Goal: Information Seeking & Learning: Learn about a topic

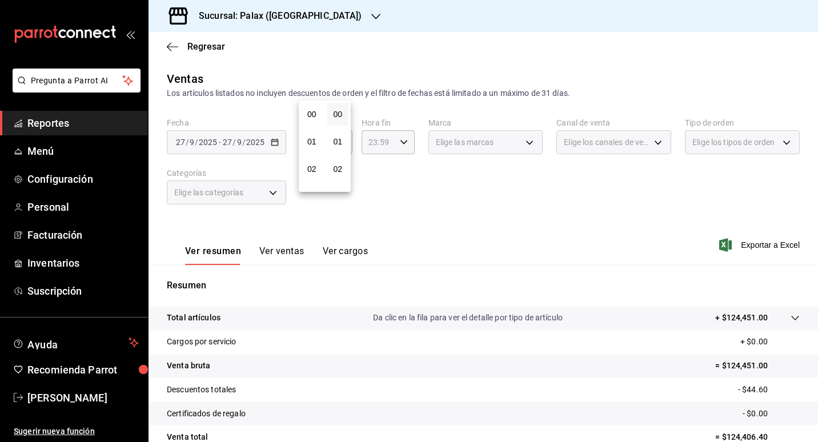
scroll to position [192, 0]
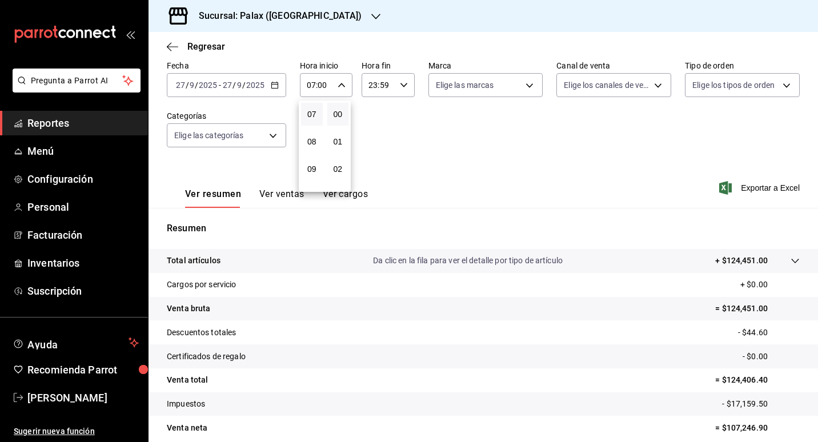
click at [433, 139] on div at bounding box center [409, 221] width 818 height 442
click at [283, 190] on button "Ver ventas" at bounding box center [281, 198] width 45 height 19
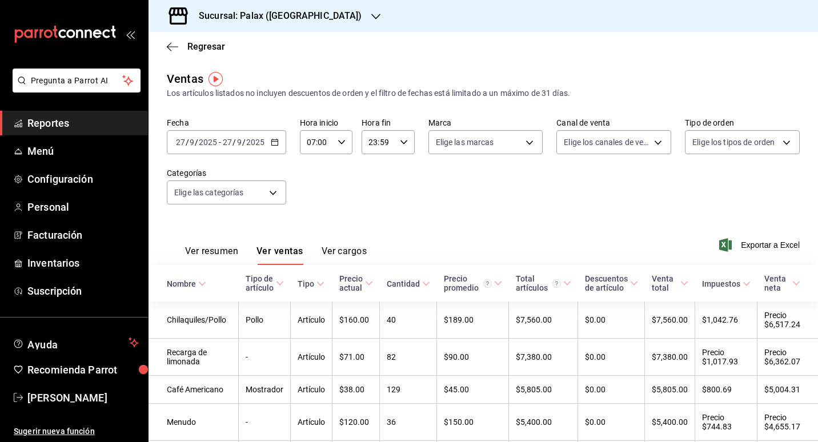
click at [223, 256] on font "Ver resumen" at bounding box center [211, 251] width 53 height 11
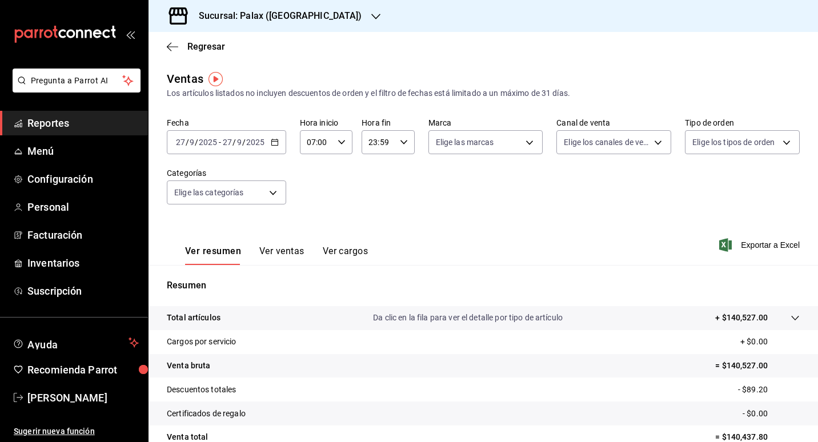
click at [263, 249] on button "Ver ventas" at bounding box center [281, 255] width 45 height 19
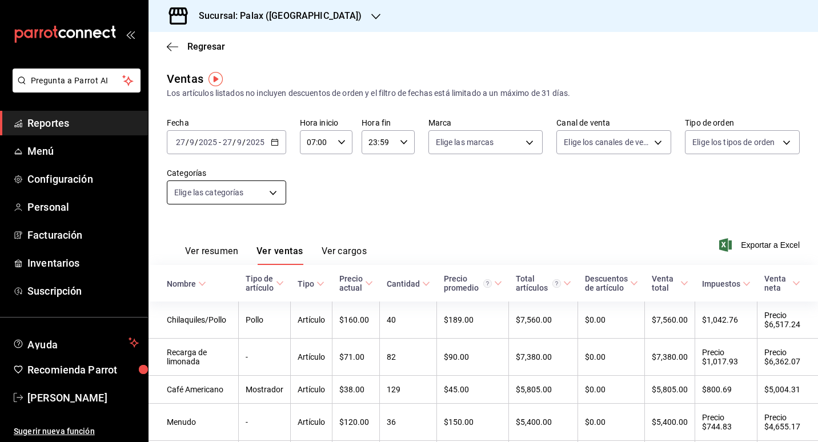
click at [270, 192] on body "Pregunta a Parrot AI Reportes Menú Configuración Personal Facturación Inventari…" at bounding box center [409, 221] width 818 height 442
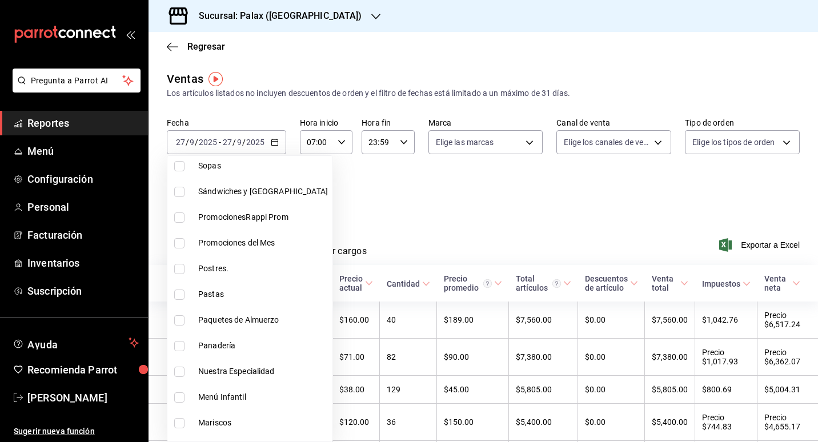
scroll to position [114, 0]
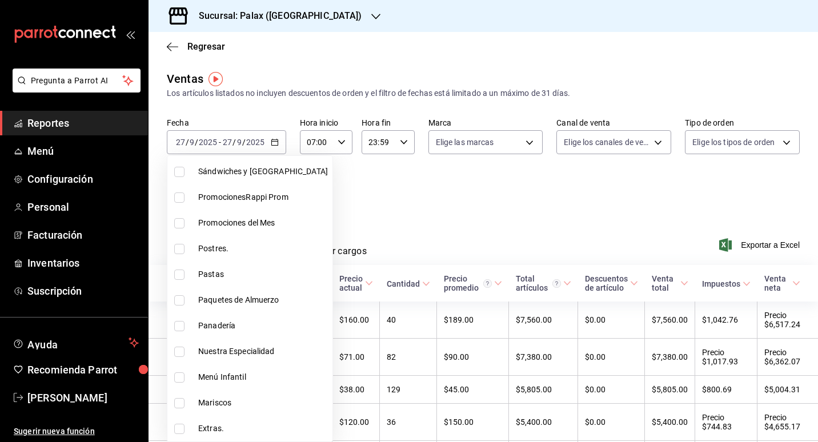
click at [213, 254] on span "Postres." at bounding box center [263, 249] width 130 height 12
type input "5f074bd3-619d-4e10-94fa-620713841d38"
checkbox input "true"
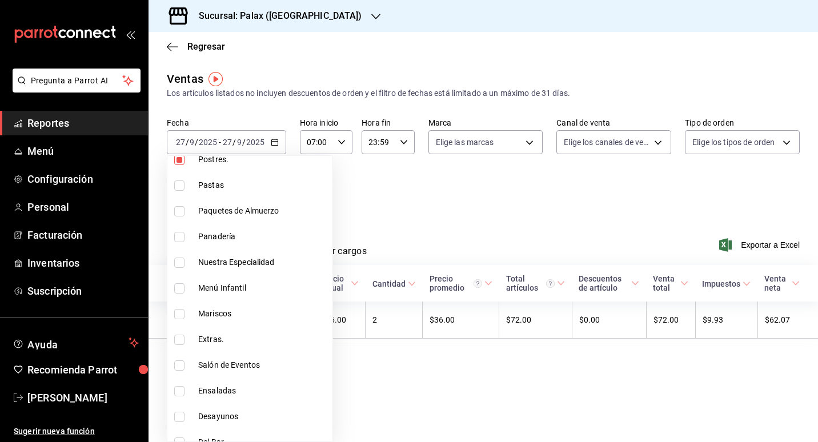
scroll to position [229, 0]
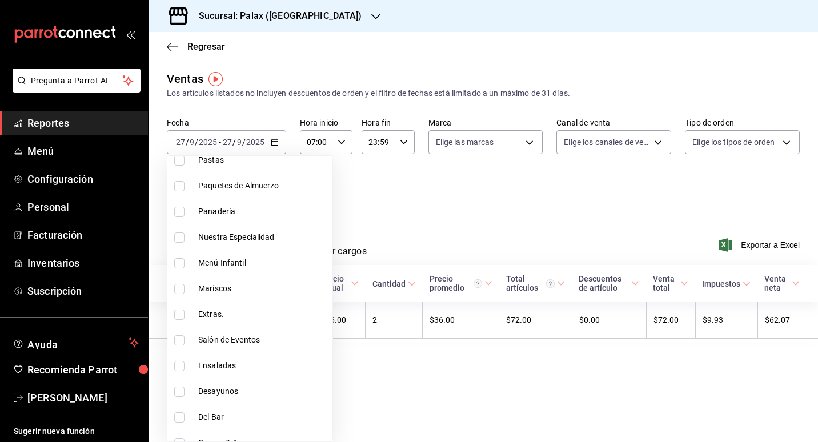
click at [213, 211] on span "Panadería" at bounding box center [263, 212] width 130 height 12
type input "5f074bd3-619d-4e10-94fa-620713841d38,90d14028-a2c9-4fb8-b762-41d9ea373592"
checkbox input "true"
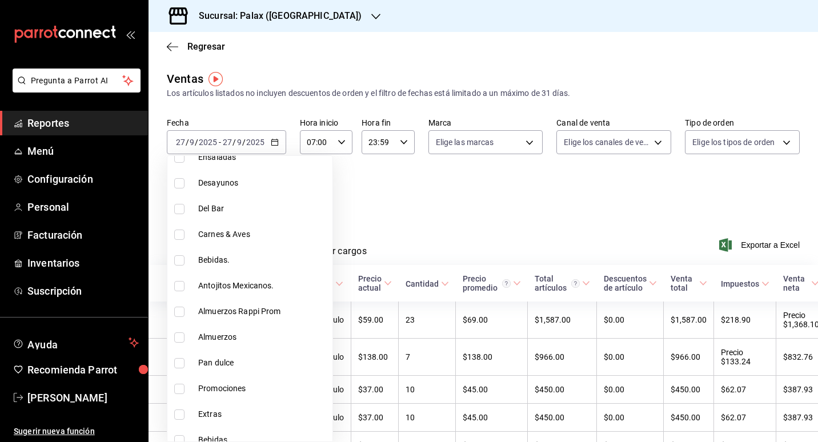
scroll to position [457, 0]
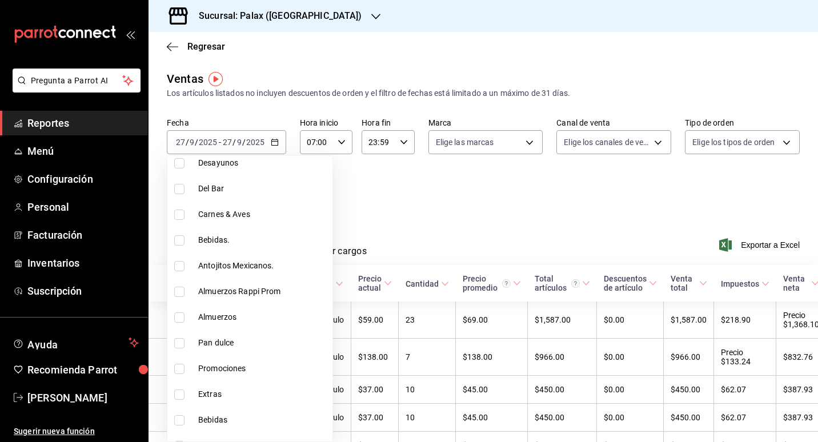
click at [221, 337] on li "Pan dulce" at bounding box center [249, 343] width 165 height 26
type input "5f074bd3-619d-4e10-94fa-620713841d38,90d14028-a2c9-4fb8-b762-41d9ea373592,a0032…"
checkbox input "true"
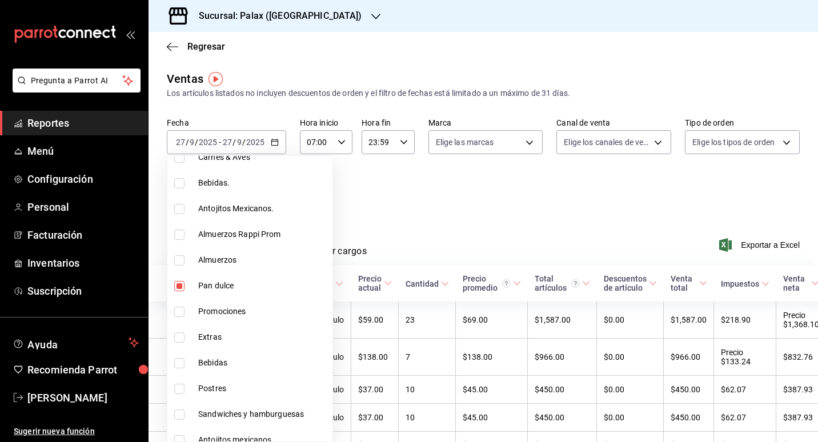
click at [225, 393] on span "Postres" at bounding box center [263, 389] width 130 height 12
type input "5f074bd3-619d-4e10-94fa-620713841d38,90d14028-a2c9-4fb8-b762-41d9ea373592,a0032…"
checkbox input "true"
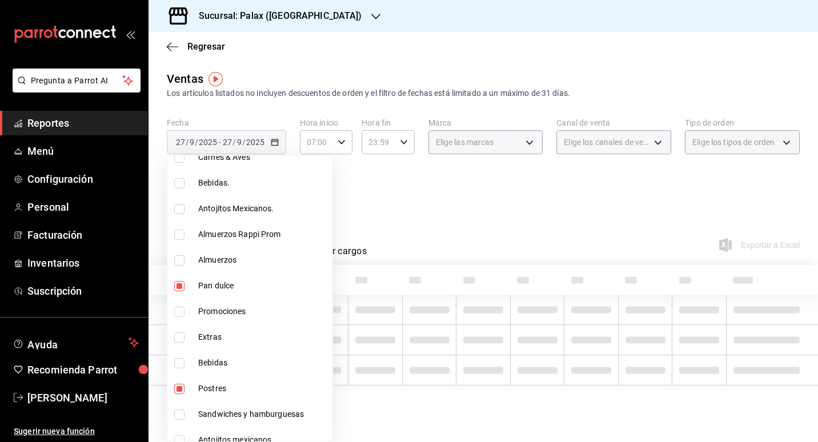
click at [474, 210] on div at bounding box center [409, 221] width 818 height 442
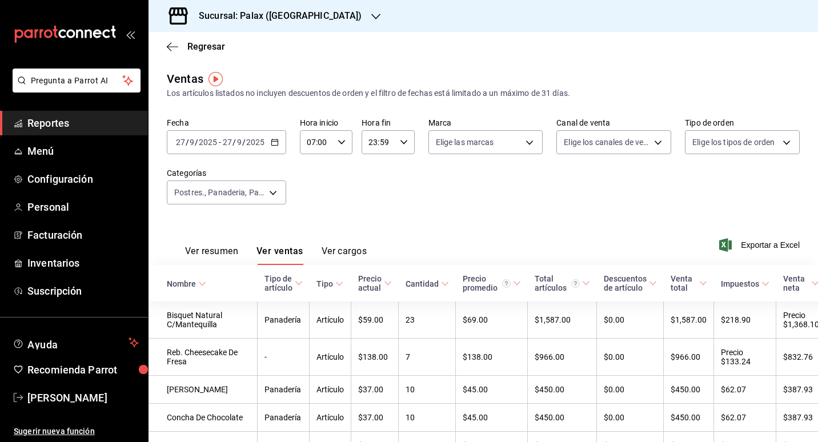
click at [194, 289] on th "Nombre" at bounding box center [203, 283] width 109 height 37
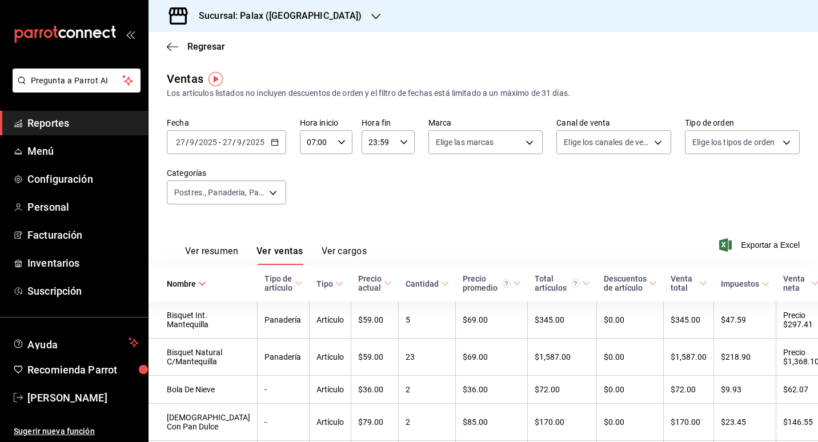
click at [332, 139] on div "07:00 Hora inicio" at bounding box center [326, 142] width 53 height 24
click at [315, 163] on span "15" at bounding box center [312, 162] width 8 height 9
type input "15:00"
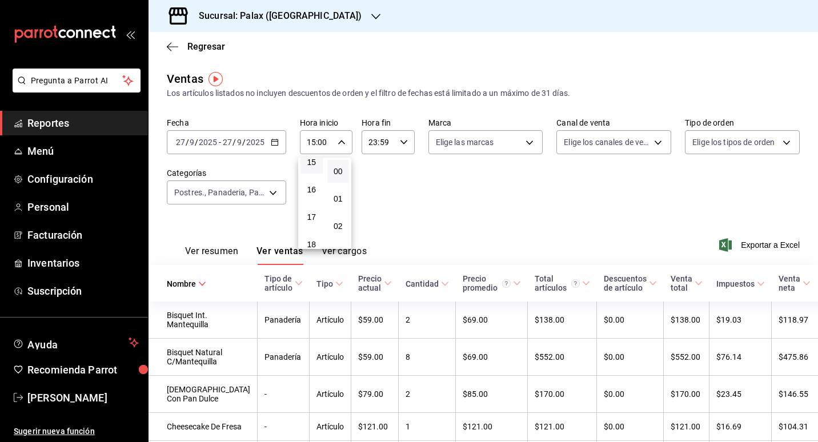
click at [439, 199] on div at bounding box center [409, 221] width 818 height 442
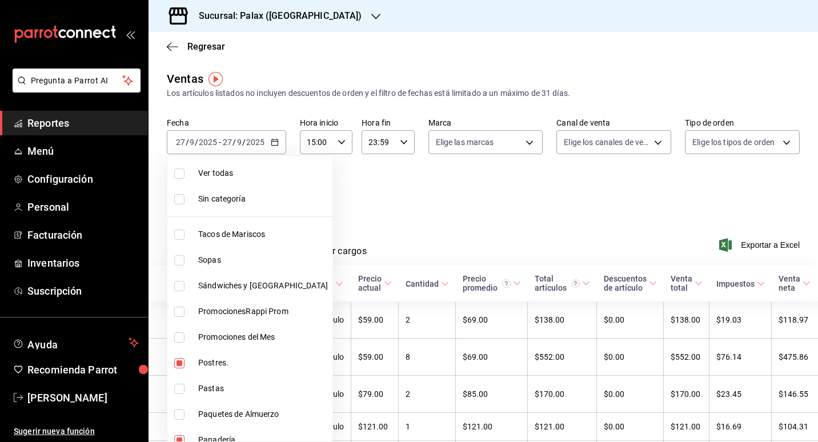
click at [271, 186] on body "Pregunta a Parrot AI Reportes Menú Configuración Personal Facturación Inventari…" at bounding box center [409, 221] width 818 height 442
click at [199, 174] on span "Ver todas" at bounding box center [263, 173] width 130 height 12
type input "7fa229bc-c9d3-4dba-9758-ee0117d8b32c,874e04fd-13f0-4277-bc95-ee84bfec7f9b,7d801…"
checkbox input "true"
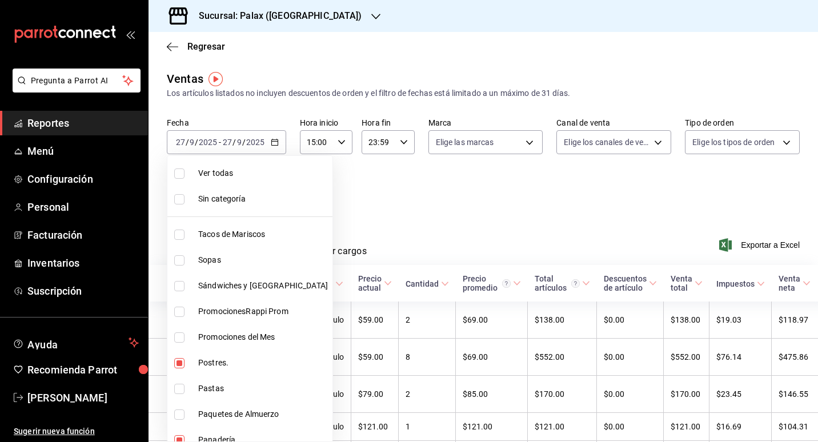
checkbox input "true"
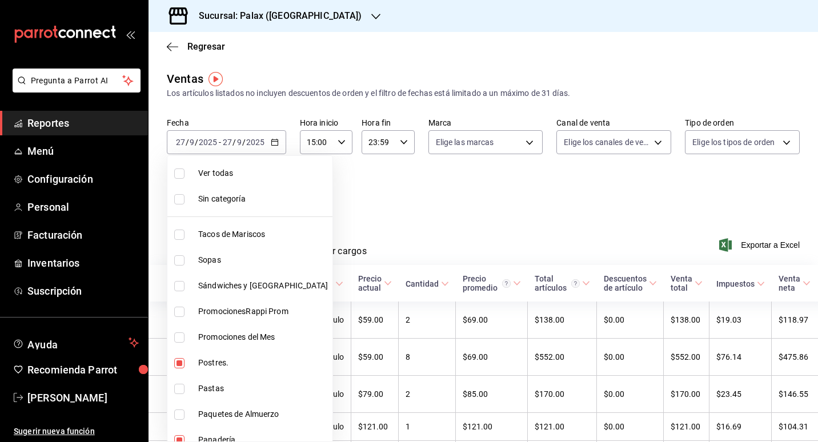
checkbox input "true"
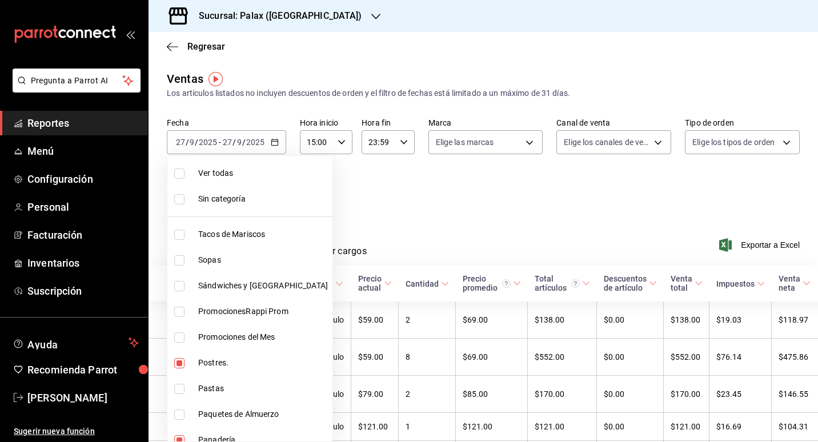
checkbox input "true"
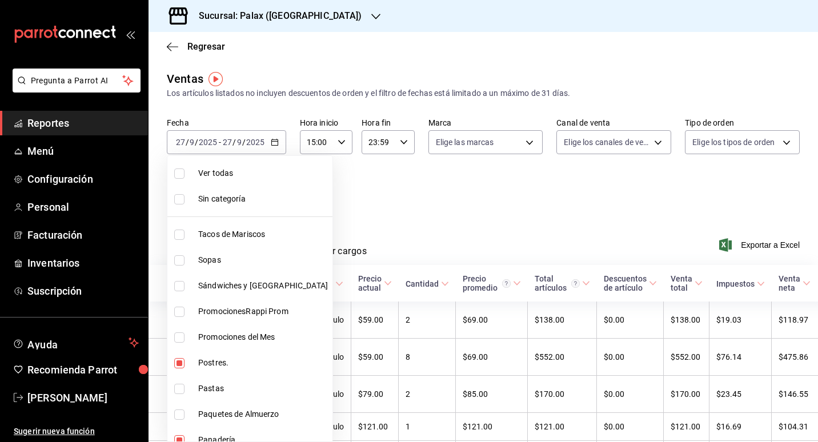
checkbox input "true"
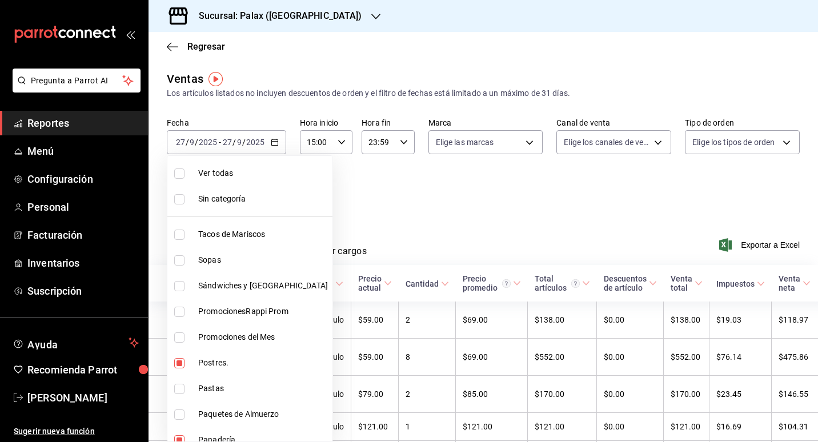
checkbox input "true"
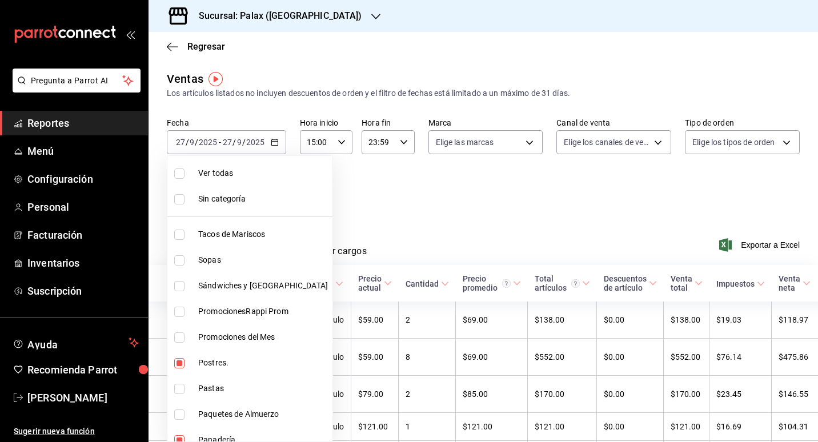
checkbox input "true"
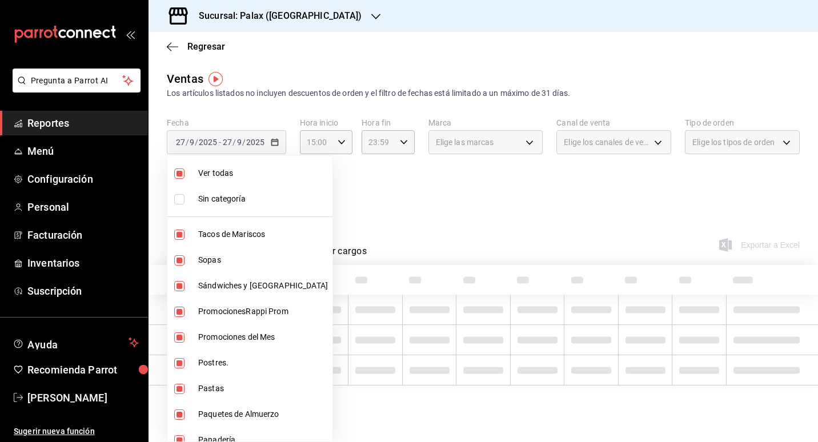
click at [199, 174] on span "Ver todas" at bounding box center [263, 173] width 130 height 12
checkbox input "false"
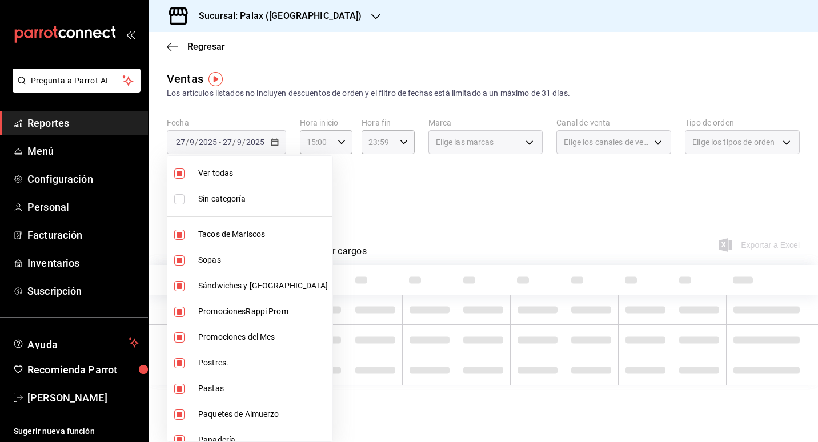
checkbox input "false"
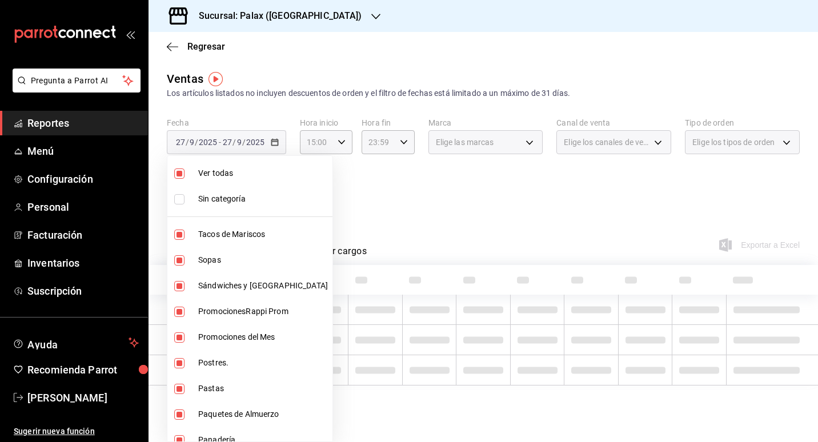
checkbox input "false"
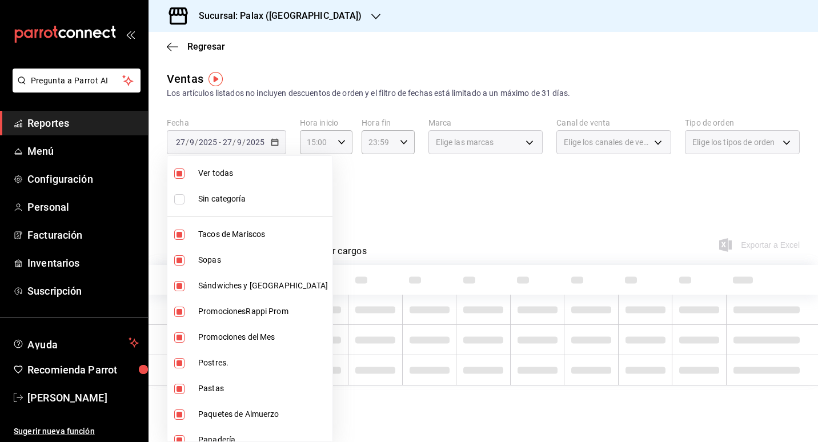
checkbox input "false"
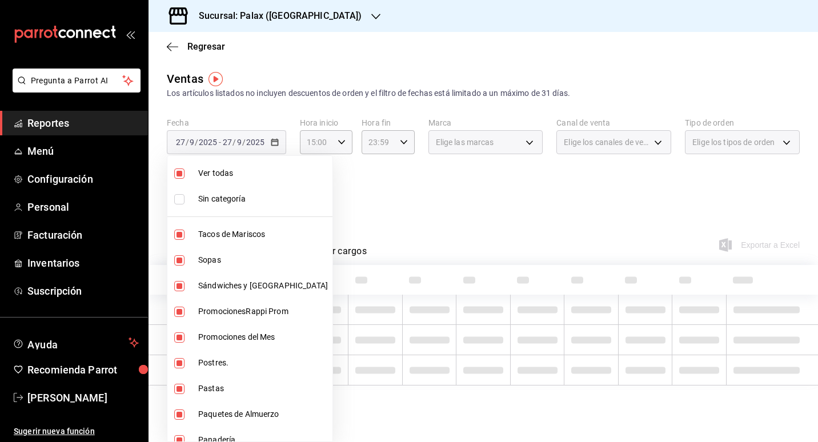
checkbox input "false"
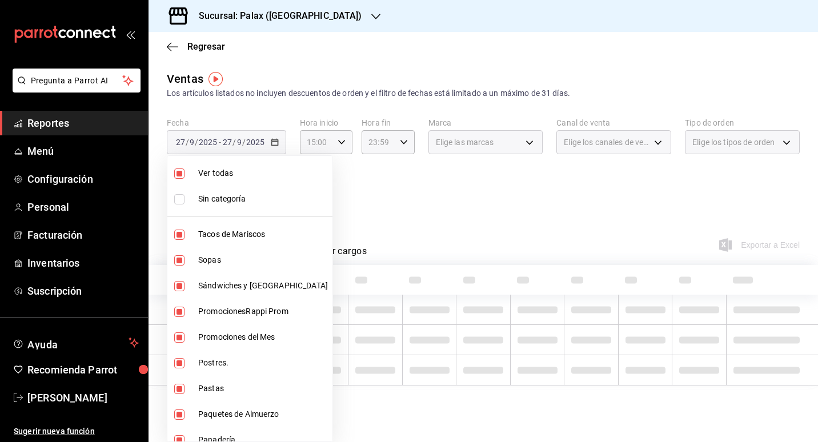
checkbox input "false"
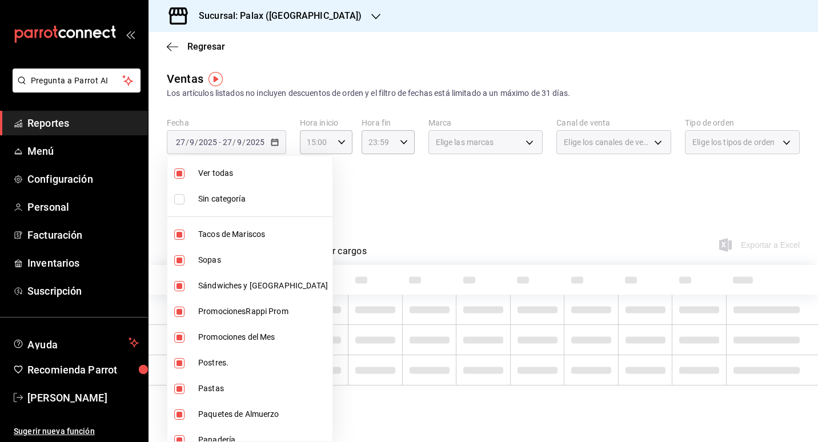
checkbox input "false"
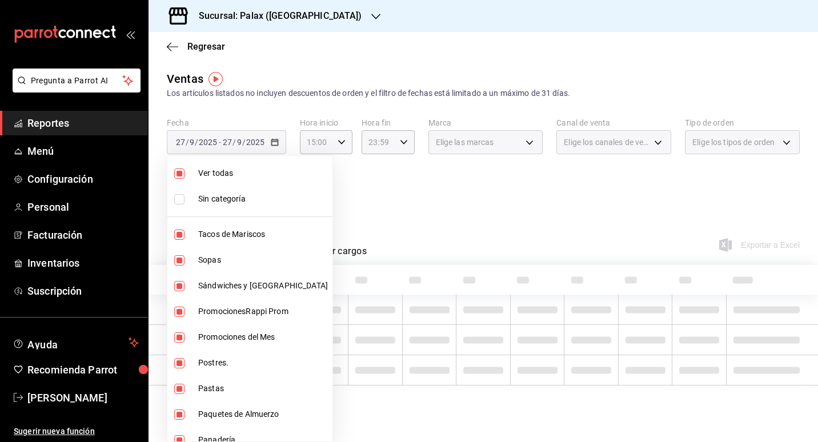
checkbox input "false"
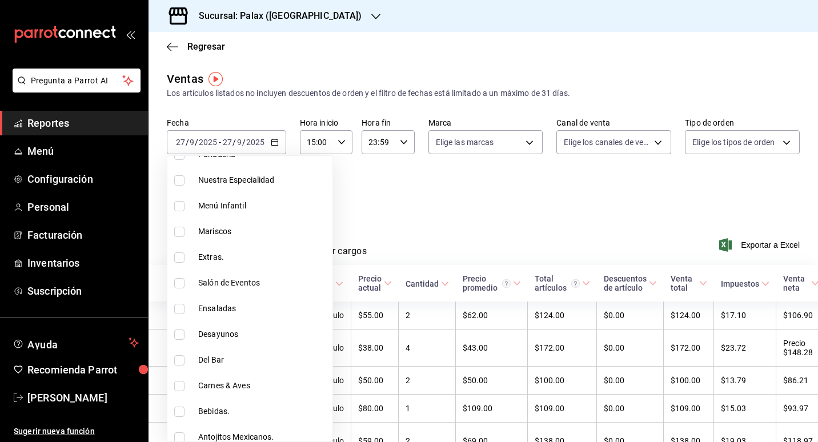
scroll to position [343, 0]
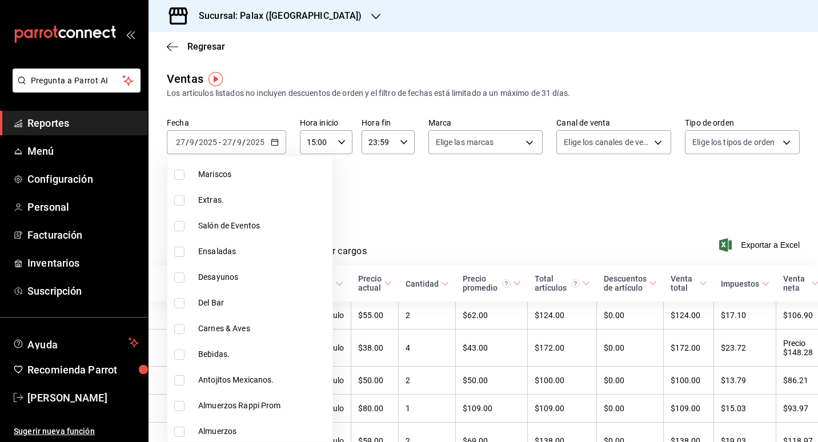
click at [213, 298] on span "Del Bar" at bounding box center [263, 303] width 130 height 12
type input "e5fa14e2-c7bb-4afd-b0cf-6d1a2447c4a1"
checkbox input "true"
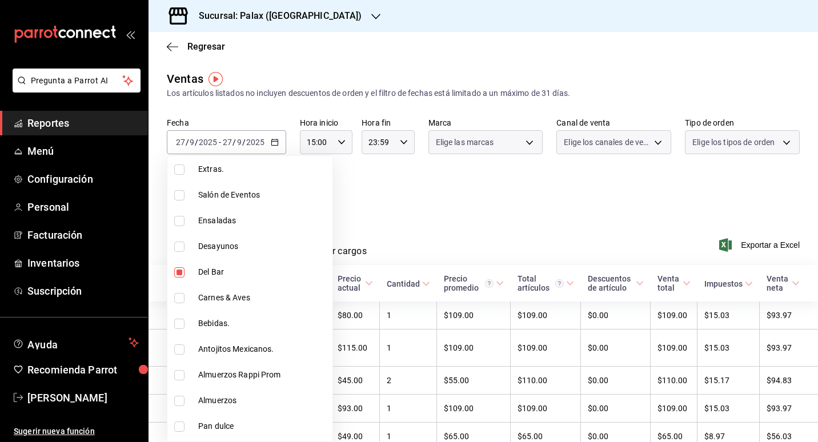
scroll to position [457, 0]
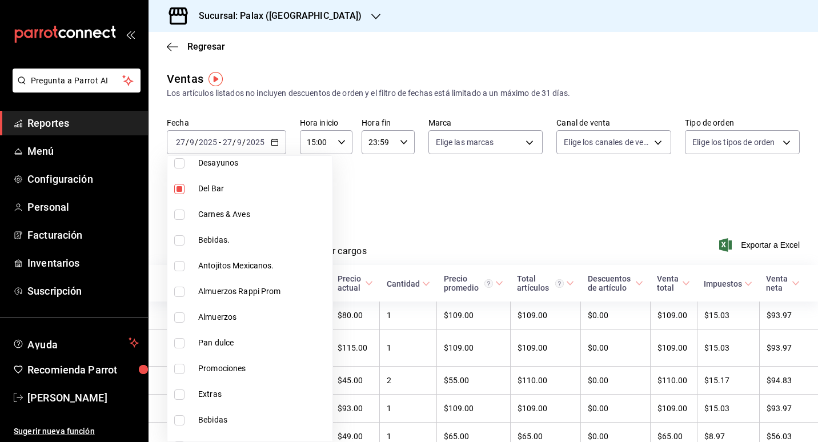
click at [222, 237] on span "Bebidas." at bounding box center [263, 240] width 130 height 12
type input "e5fa14e2-c7bb-4afd-b0cf-6d1a2447c4a1,4b82141e-e12f-4992-9202-ab169af21a46"
checkbox input "true"
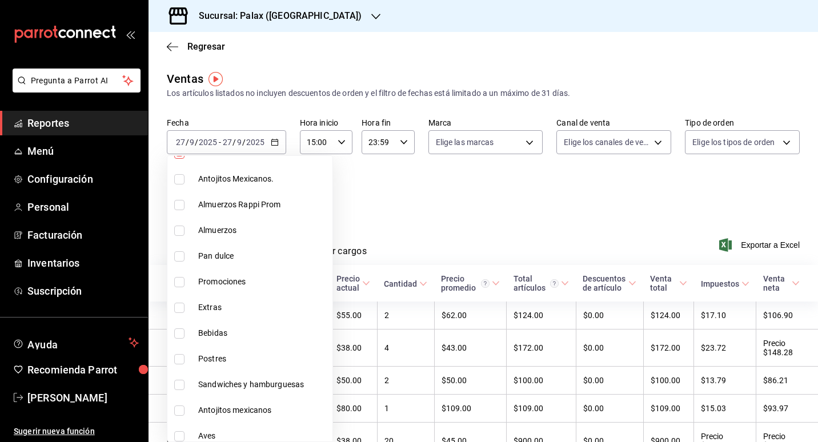
scroll to position [572, 0]
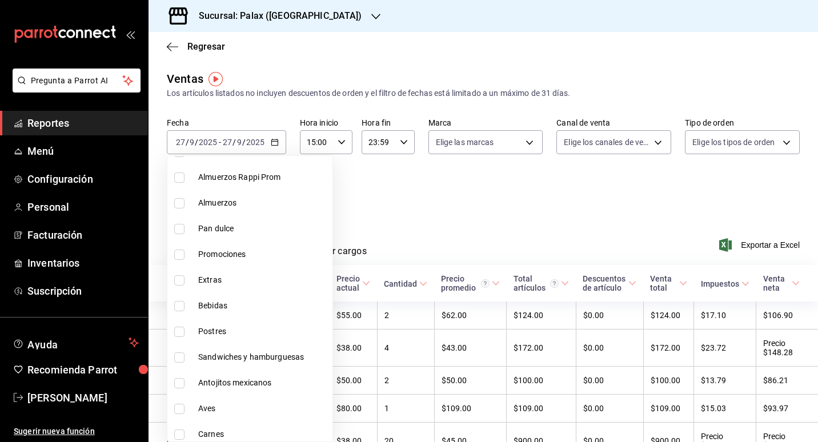
click at [209, 313] on li "Bebidas" at bounding box center [249, 306] width 165 height 26
type input "e5fa14e2-c7bb-4afd-b0cf-6d1a2447c4a1,4b82141e-e12f-4992-9202-ab169af21a46,298ad…"
checkbox input "true"
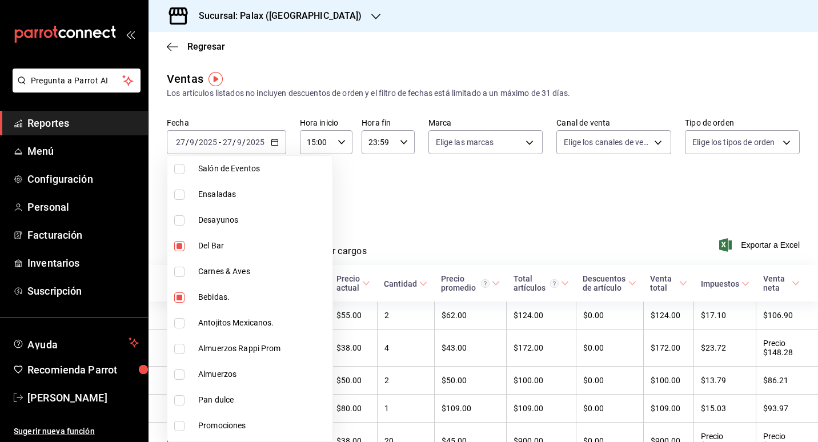
scroll to position [680, 0]
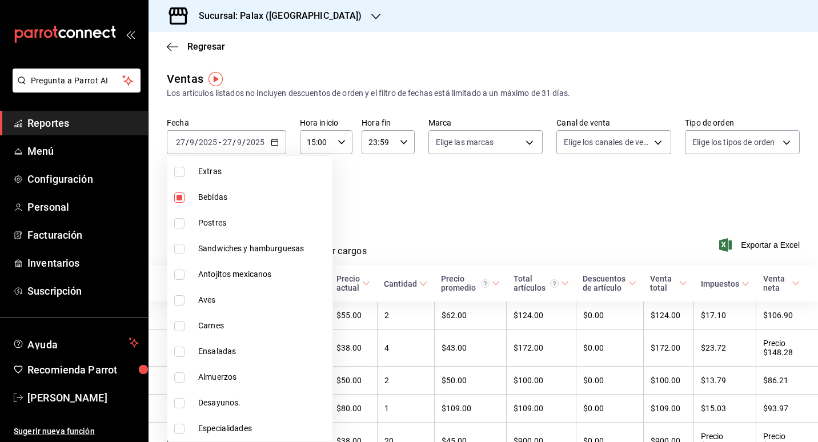
click at [455, 219] on div at bounding box center [409, 221] width 818 height 442
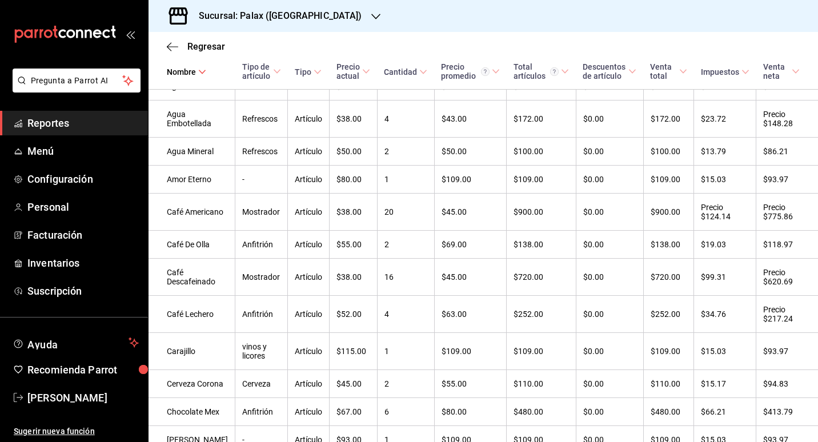
scroll to position [0, 0]
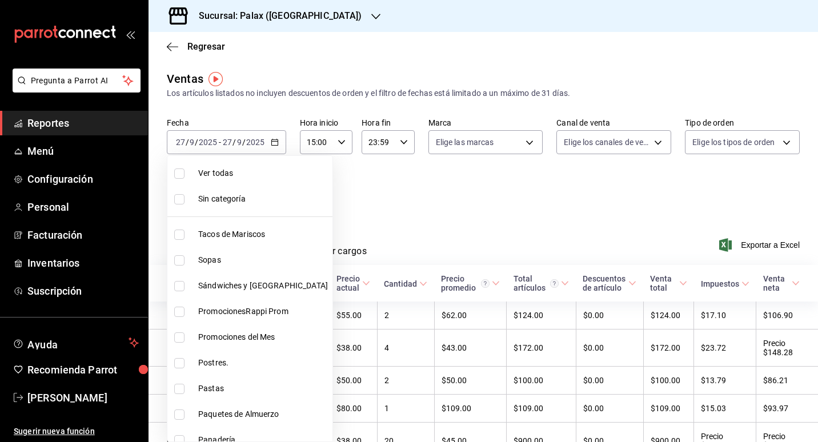
click at [272, 190] on body "Pregunta a Parrot AI Reportes Menú Configuración Personal Facturación Inventari…" at bounding box center [409, 221] width 818 height 442
click at [219, 182] on li "Ver todas" at bounding box center [249, 174] width 165 height 26
type input "7fa229bc-c9d3-4dba-9758-ee0117d8b32c,874e04fd-13f0-4277-bc95-ee84bfec7f9b,7d801…"
checkbox input "true"
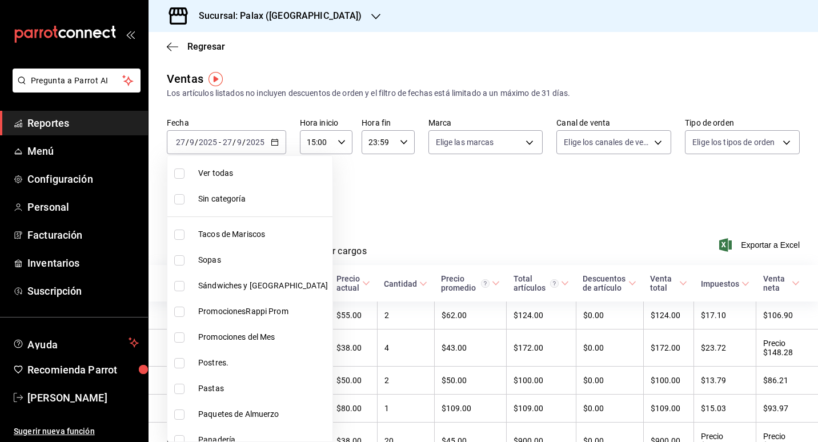
checkbox input "true"
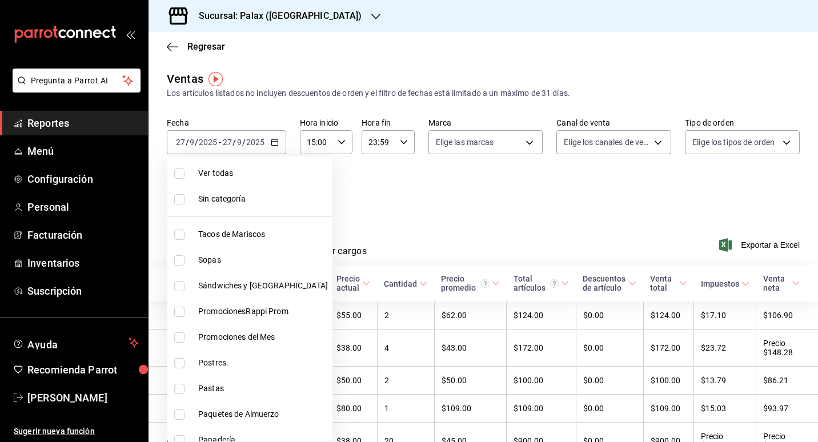
checkbox input "true"
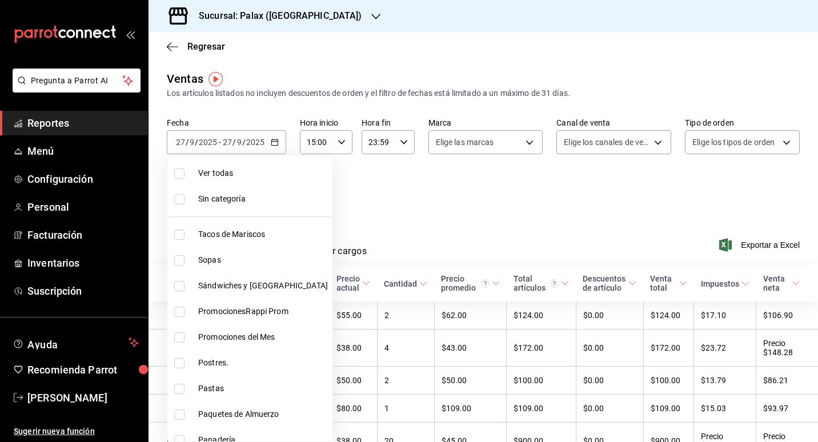
checkbox input "true"
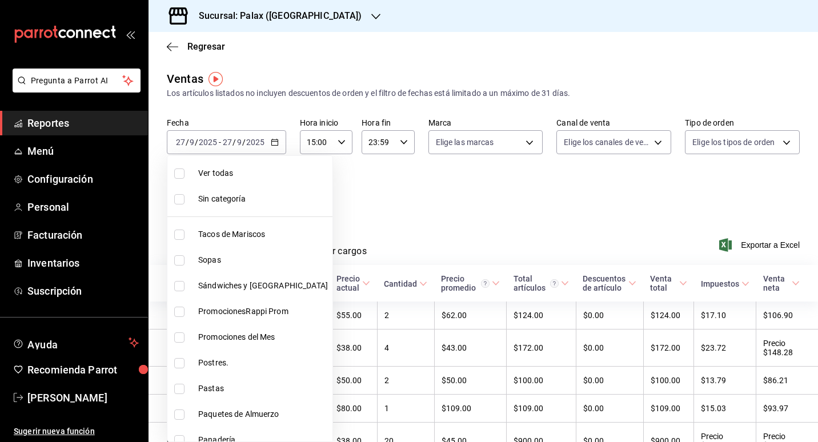
checkbox input "true"
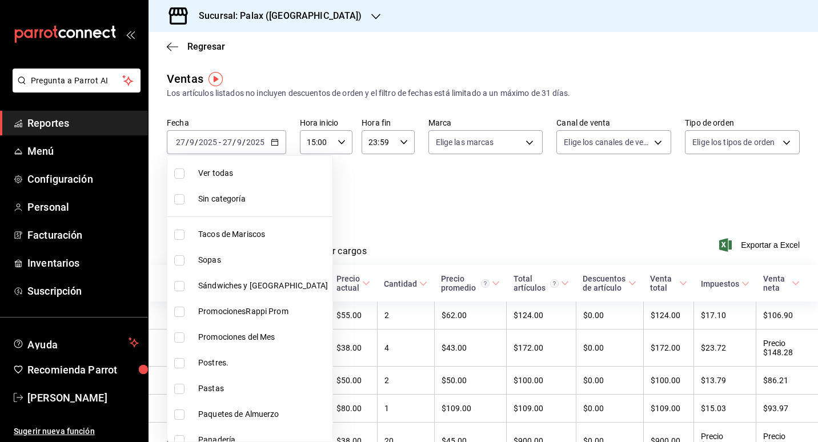
checkbox input "true"
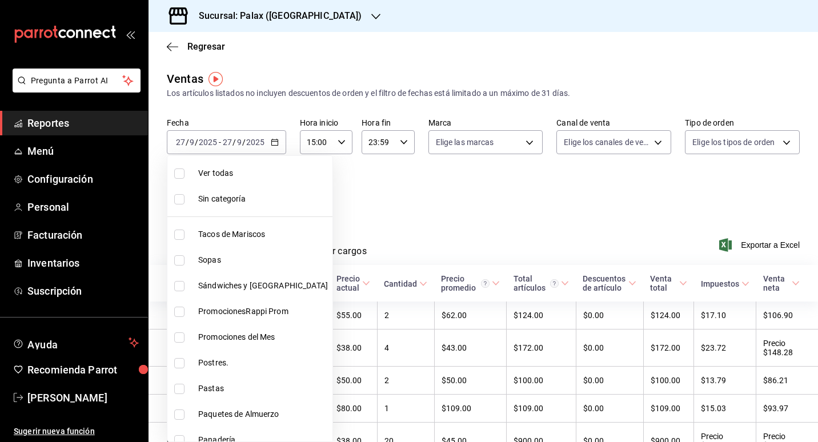
checkbox input "true"
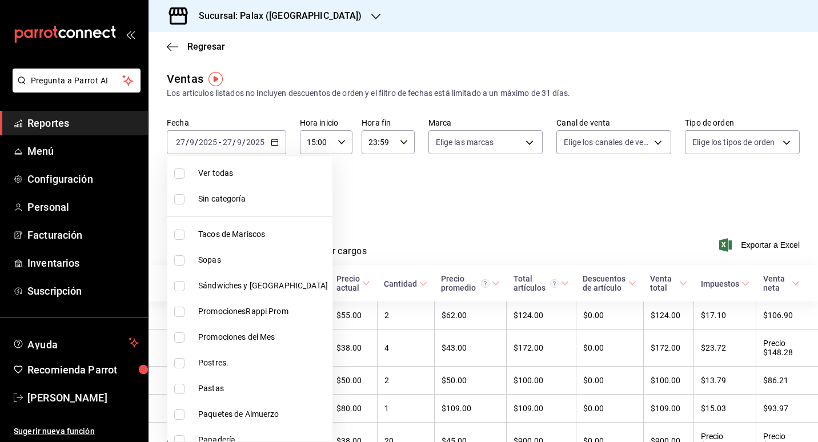
checkbox input "true"
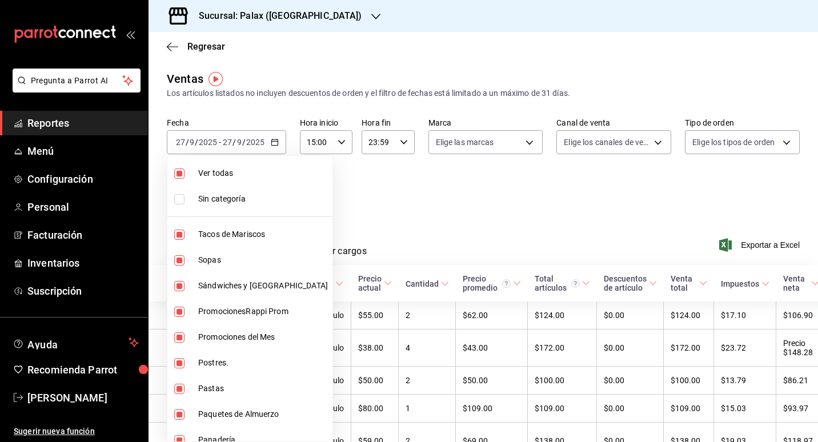
click at [435, 190] on div at bounding box center [409, 221] width 818 height 442
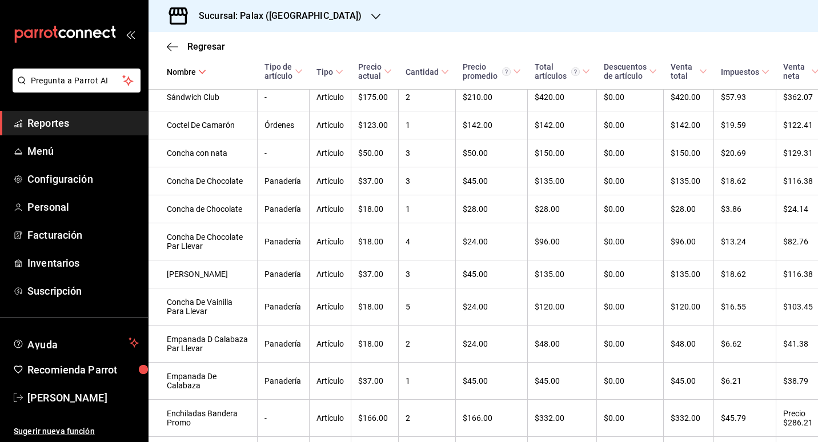
scroll to position [984, 0]
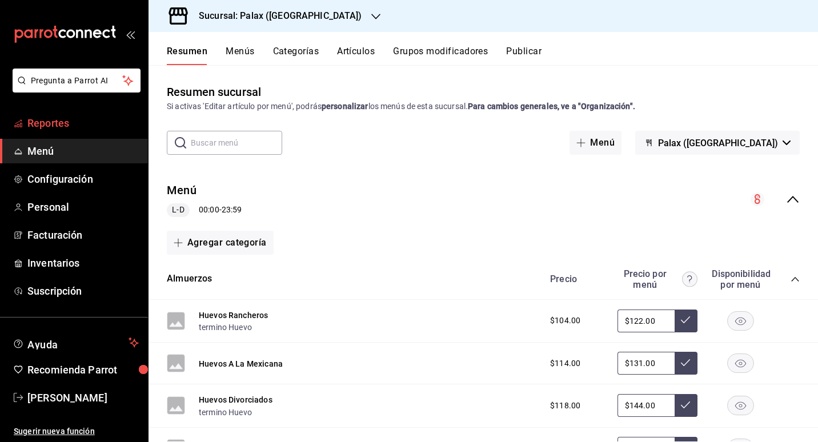
click at [65, 129] on span "Reportes" at bounding box center [82, 122] width 111 height 15
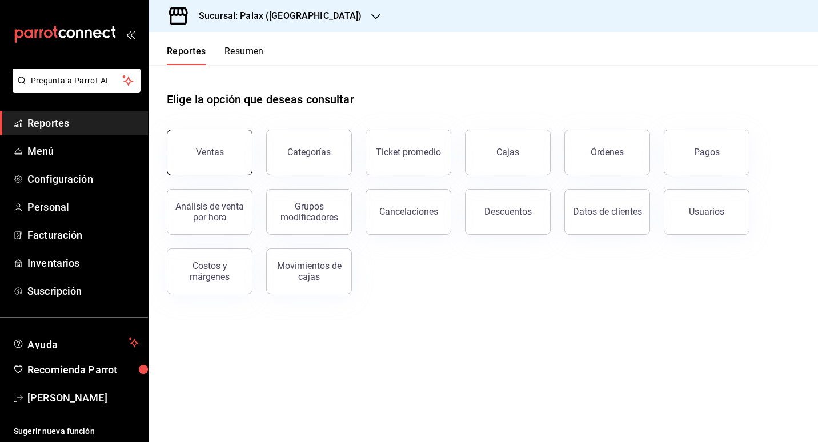
click at [220, 155] on div "Ventas" at bounding box center [210, 152] width 28 height 11
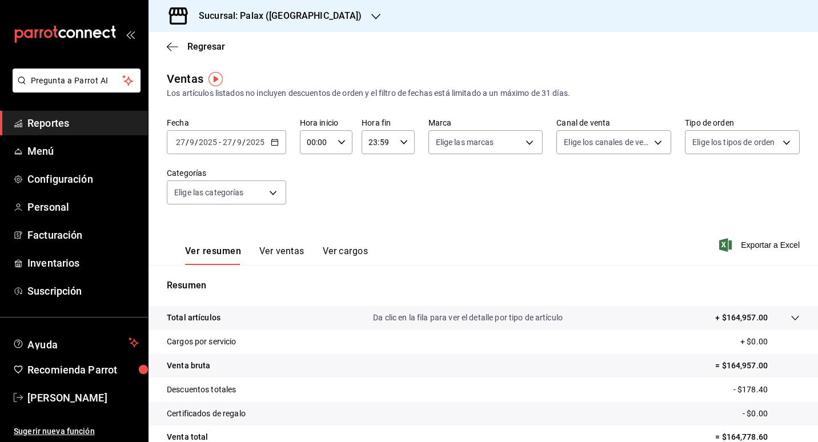
click at [344, 146] on icon "button" at bounding box center [342, 142] width 8 height 8
click at [314, 242] on button "07" at bounding box center [312, 249] width 22 height 23
type input "07:00"
click at [423, 206] on div at bounding box center [409, 221] width 818 height 442
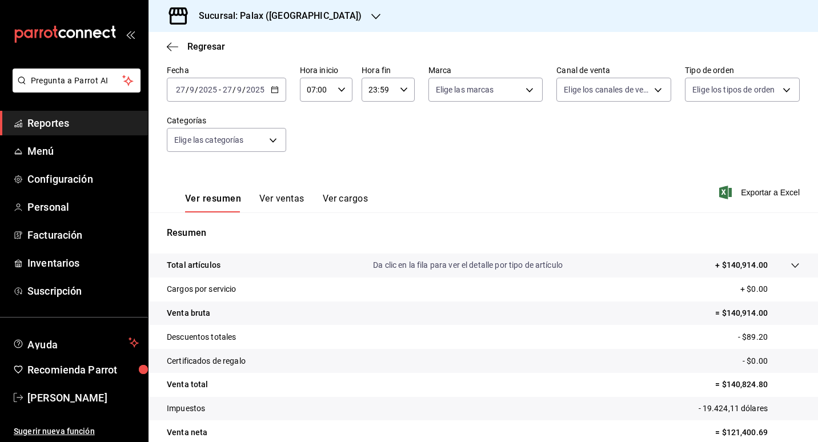
scroll to position [105, 0]
